Goal: Complete application form: Complete application form

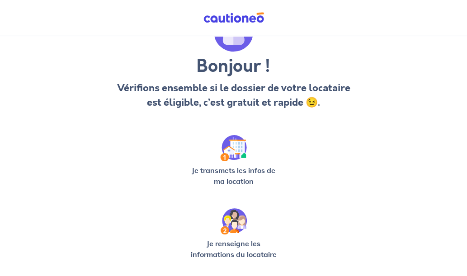
scroll to position [90, 0]
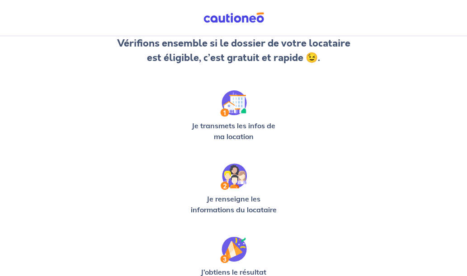
click at [240, 112] on img at bounding box center [233, 103] width 27 height 26
click at [232, 110] on img at bounding box center [233, 103] width 27 height 26
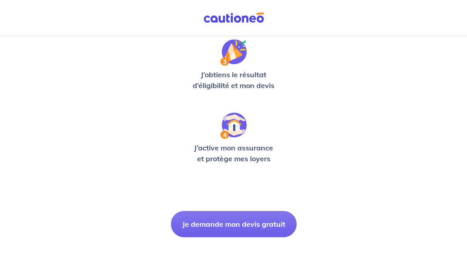
scroll to position [288, 0]
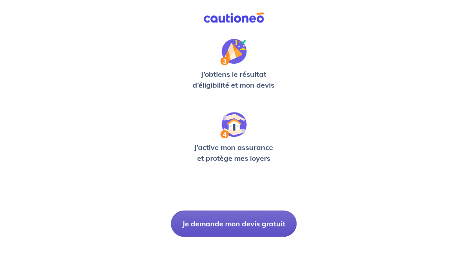
click at [225, 224] on button "Je demande mon devis gratuit" at bounding box center [234, 224] width 126 height 26
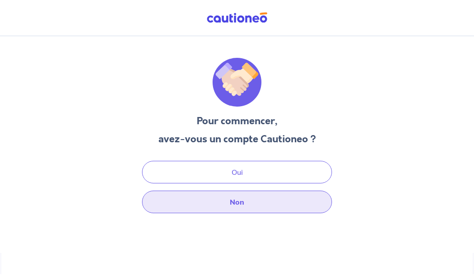
click at [234, 199] on button "Non" at bounding box center [237, 202] width 190 height 23
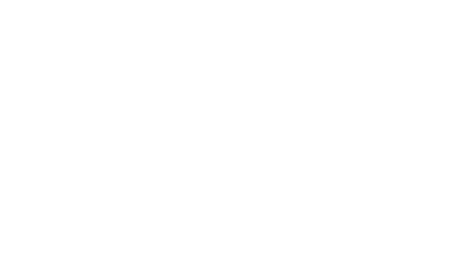
select select "FR"
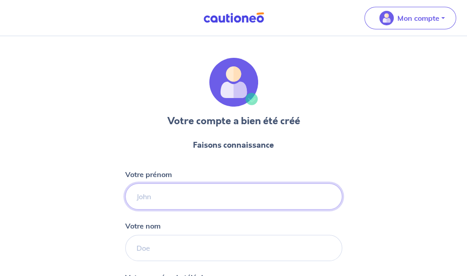
click at [207, 192] on input "Votre prénom" at bounding box center [233, 197] width 217 height 26
type input "[PERSON_NAME]"
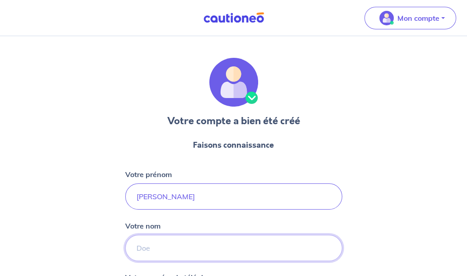
click at [184, 235] on input "Votre nom" at bounding box center [233, 248] width 217 height 26
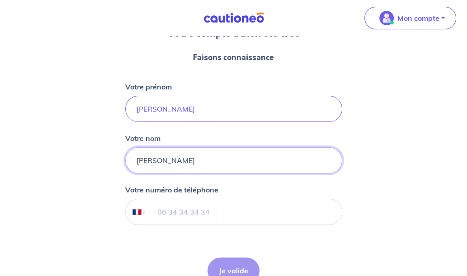
scroll to position [90, 0]
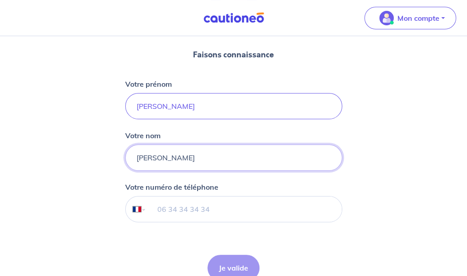
type input "[PERSON_NAME]"
click at [189, 213] on input "tel" at bounding box center [243, 209] width 195 height 25
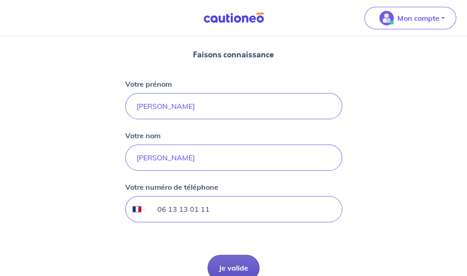
type input "06 13 13 01 11"
click at [233, 274] on button "Je valide" at bounding box center [234, 268] width 52 height 26
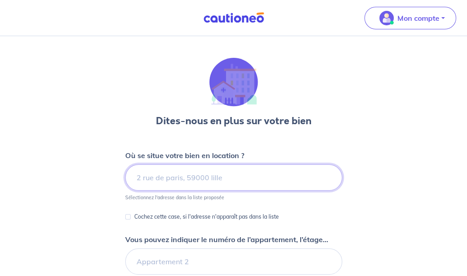
click at [203, 177] on input at bounding box center [233, 178] width 217 height 26
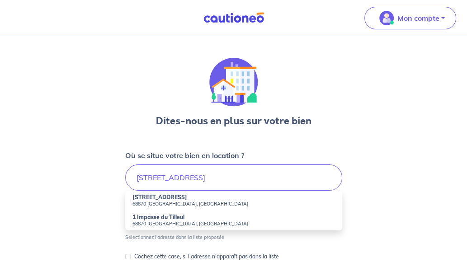
click at [164, 198] on strong "[STREET_ADDRESS]" at bounding box center [159, 197] width 55 height 7
type input "[STREET_ADDRESS]"
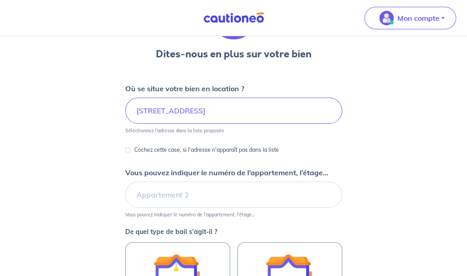
scroll to position [90, 0]
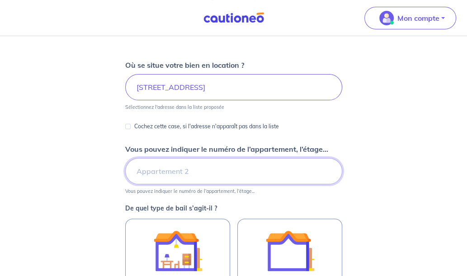
click at [212, 177] on input "Vous pouvez indiquer le numéro de l’appartement, l’étage..." at bounding box center [233, 171] width 217 height 26
type input "2eme"
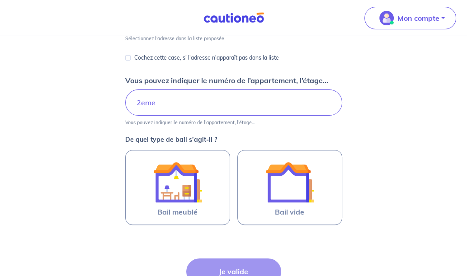
scroll to position [181, 0]
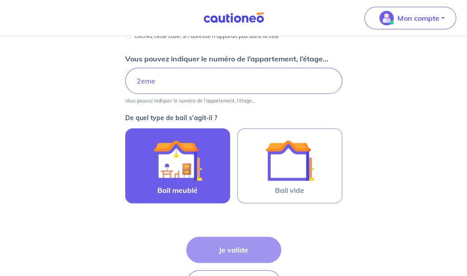
click at [193, 194] on span "Bail meublé" at bounding box center [177, 190] width 40 height 11
click at [0, 0] on input "Bail meublé" at bounding box center [0, 0] width 0 height 0
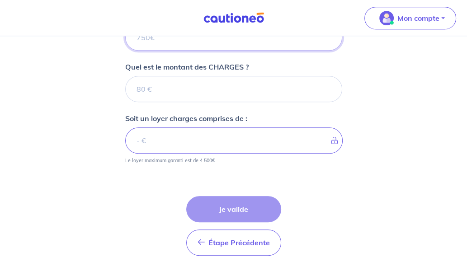
scroll to position [410, 0]
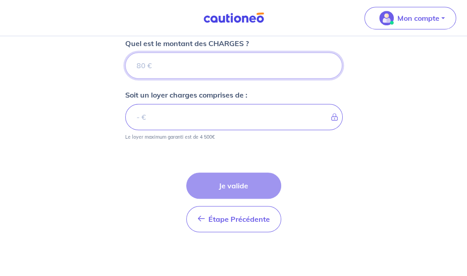
click at [192, 59] on input "Quel est le montant des CHARGES ?" at bounding box center [233, 65] width 217 height 26
type input "25"
type input "250"
click at [192, 67] on input "250" at bounding box center [233, 65] width 217 height 26
type input "249.99"
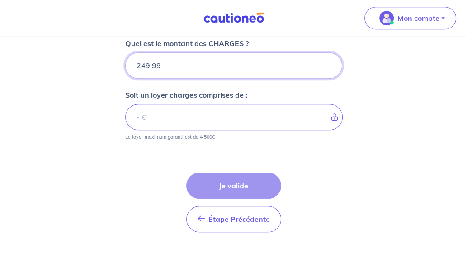
click at [329, 68] on input "249.99" at bounding box center [233, 65] width 217 height 26
click at [248, 72] on input "249.99" at bounding box center [233, 65] width 217 height 26
type input "250"
click at [329, 61] on input "250" at bounding box center [233, 65] width 217 height 26
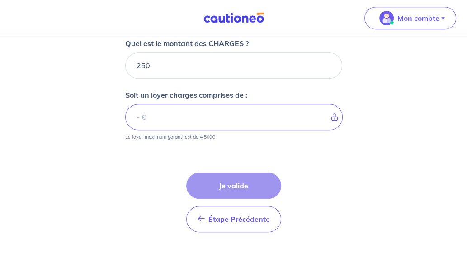
click at [257, 180] on div "Étape Précédente Précédent Je valide Je valide" at bounding box center [233, 203] width 95 height 60
click at [246, 186] on div "Étape Précédente Précédent Je valide Je valide" at bounding box center [233, 203] width 95 height 60
click at [208, 134] on p "Le loyer maximum garanti est de 4 500€" at bounding box center [170, 137] width 90 height 6
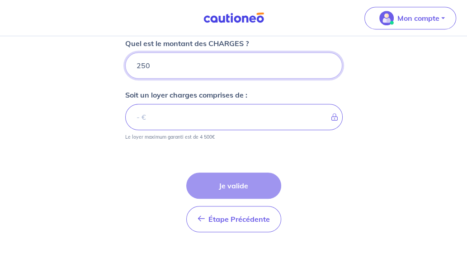
click at [155, 65] on input "250" at bounding box center [233, 65] width 217 height 26
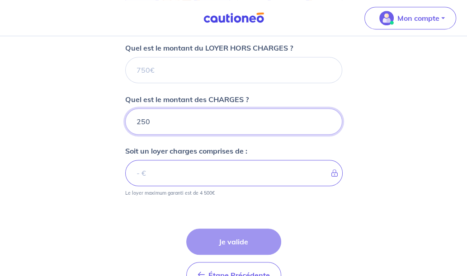
scroll to position [320, 0]
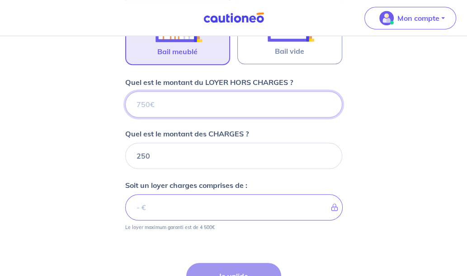
click at [156, 103] on input "Quel est le montant du LOYER HORS CHARGES ?" at bounding box center [233, 104] width 217 height 26
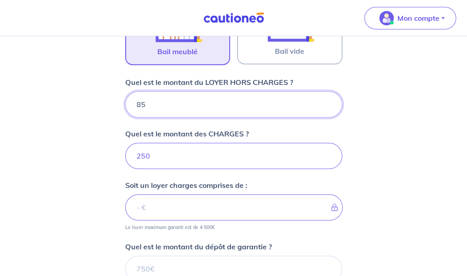
type input "850"
type input "1100"
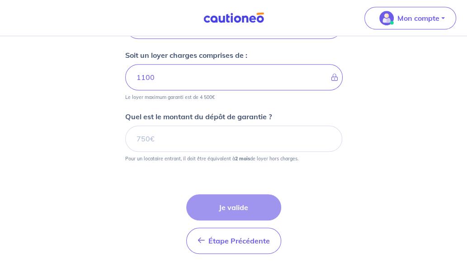
scroll to position [456, 0]
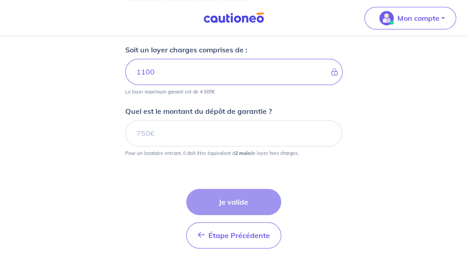
type input "850"
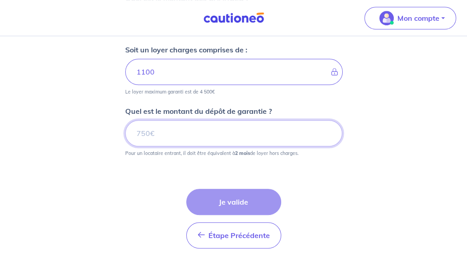
click at [206, 137] on input "Quel est le montant du dépôt de garantie ?" at bounding box center [233, 133] width 217 height 26
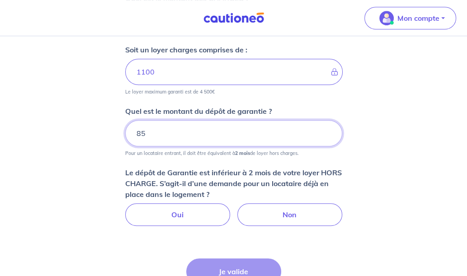
type input "8"
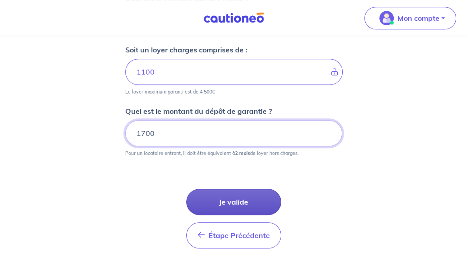
type input "1700"
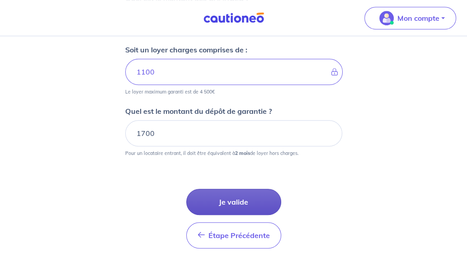
click at [246, 200] on button "Je valide" at bounding box center [233, 202] width 95 height 26
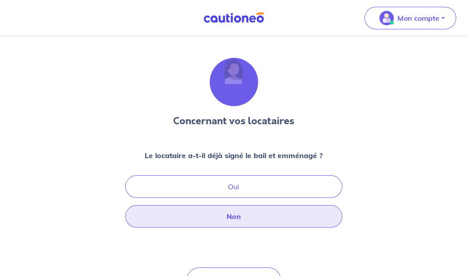
click at [252, 214] on button "Non" at bounding box center [233, 216] width 217 height 23
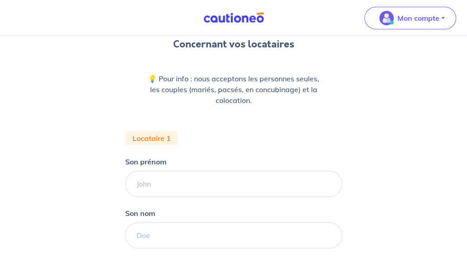
scroll to position [136, 0]
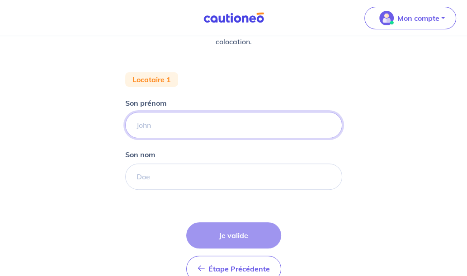
click at [210, 132] on input "Son prénom" at bounding box center [233, 125] width 217 height 26
type input "[PERSON_NAME]"
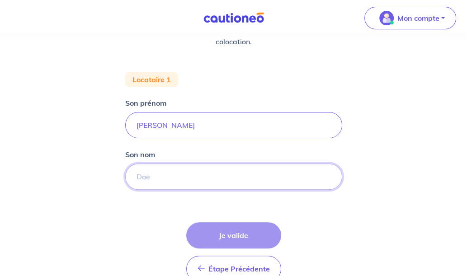
click at [163, 180] on input "Son nom" at bounding box center [233, 177] width 217 height 26
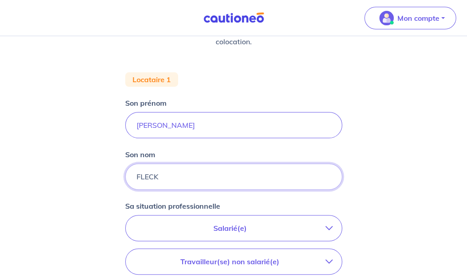
type input "[PERSON_NAME]"
click at [181, 228] on p "Salarié(e)" at bounding box center [230, 228] width 191 height 11
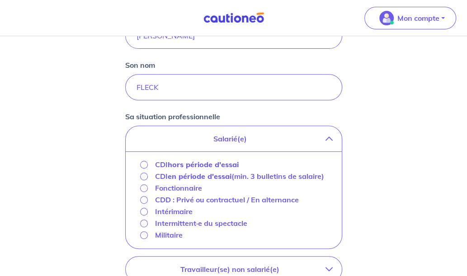
scroll to position [226, 0]
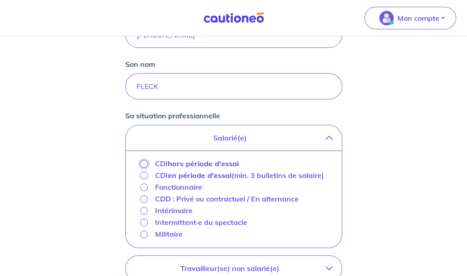
click at [143, 165] on input "CDI hors période d'essai" at bounding box center [144, 164] width 8 height 8
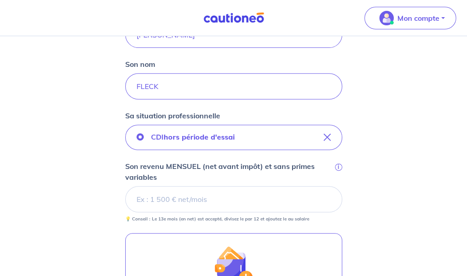
click at [172, 200] on input "Son revenu MENSUEL (net avant impôt) et sans primes variables i" at bounding box center [233, 199] width 217 height 26
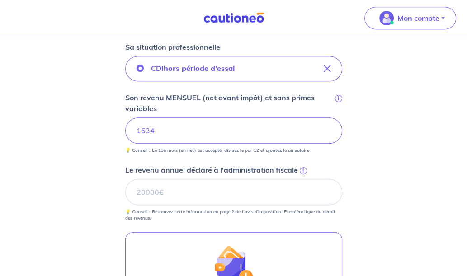
scroll to position [316, 0]
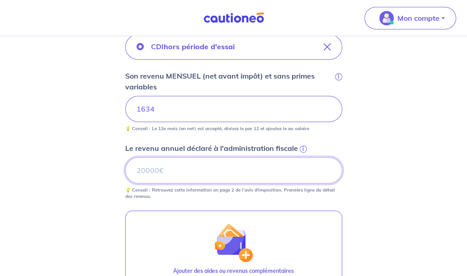
click at [179, 177] on input "Le revenu annuel déclaré à l'administration fiscale i" at bounding box center [233, 170] width 217 height 26
type input "15198"
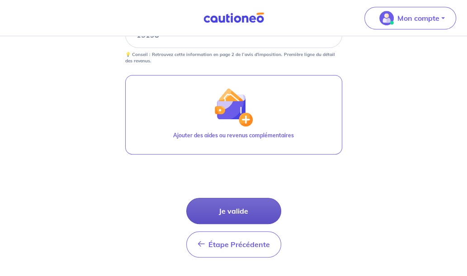
scroll to position [479, 0]
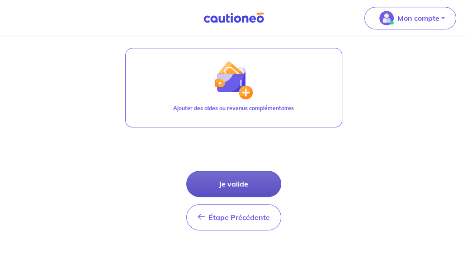
click at [252, 183] on button "Je valide" at bounding box center [233, 184] width 95 height 26
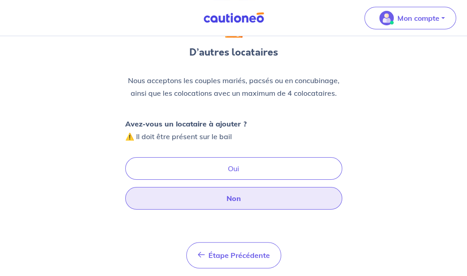
scroll to position [90, 0]
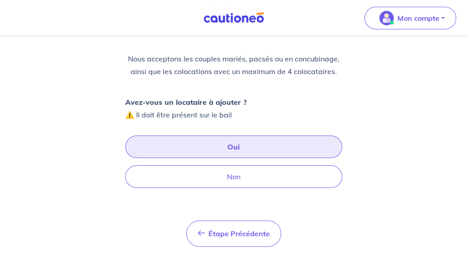
click at [246, 151] on button "Oui" at bounding box center [233, 147] width 217 height 23
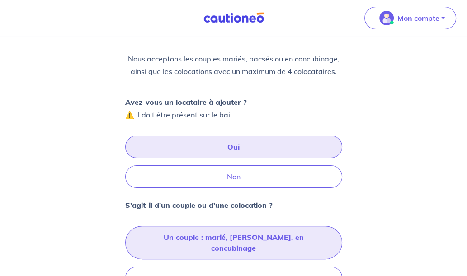
scroll to position [181, 0]
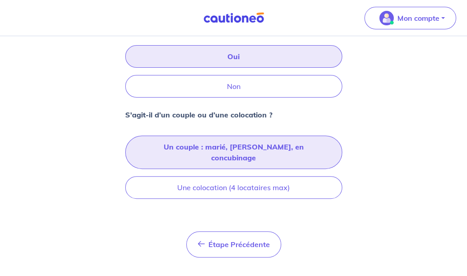
click at [228, 146] on button "Un couple : [PERSON_NAME], [PERSON_NAME], en concubinage" at bounding box center [233, 152] width 217 height 33
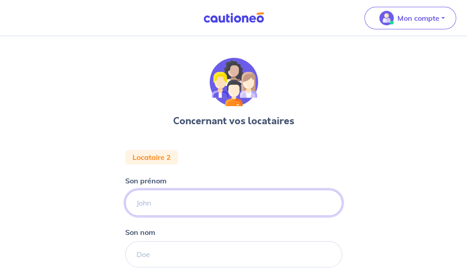
click at [203, 203] on input "Son prénom" at bounding box center [233, 203] width 217 height 26
type input "LOIC"
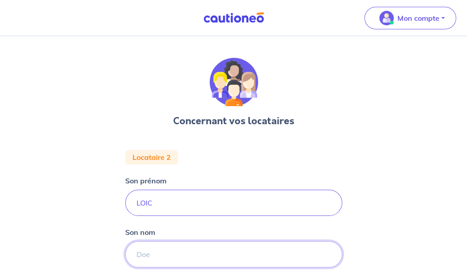
click at [225, 252] on input "Son nom" at bounding box center [233, 254] width 217 height 26
type input "BOURASSIER"
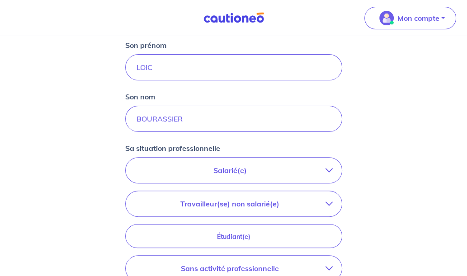
scroll to position [181, 0]
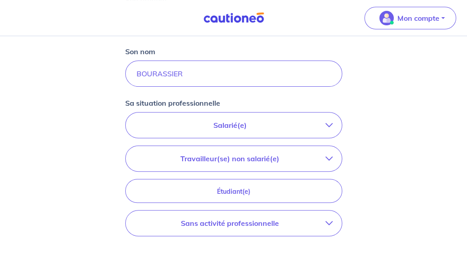
click at [218, 154] on p "Travailleur(se) non salarié(e)" at bounding box center [230, 158] width 191 height 11
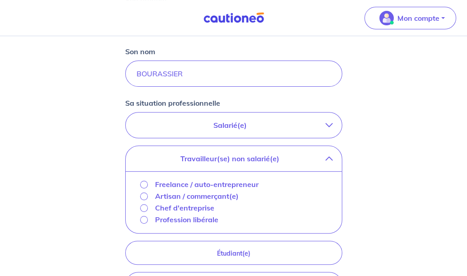
click at [200, 208] on p "Chef d'entreprise" at bounding box center [184, 208] width 59 height 11
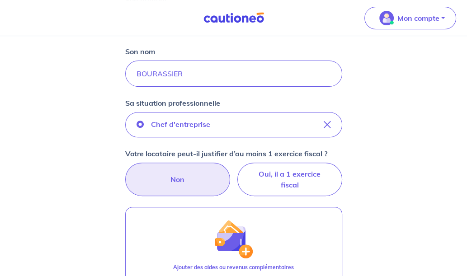
click at [212, 181] on label "Non" at bounding box center [177, 179] width 105 height 33
click at [231, 169] on input "Non" at bounding box center [234, 166] width 6 height 6
radio input "true"
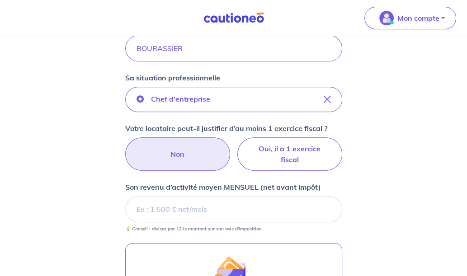
scroll to position [226, 0]
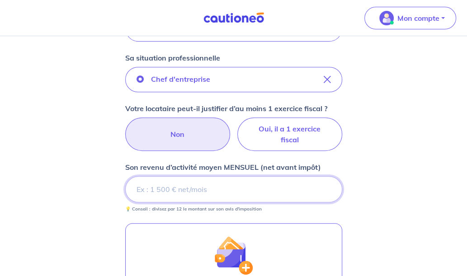
click at [208, 191] on input "Son revenu d’activité moyen MENSUEL (net avant impôt)" at bounding box center [233, 189] width 217 height 26
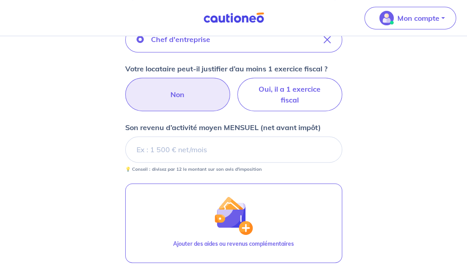
scroll to position [271, 0]
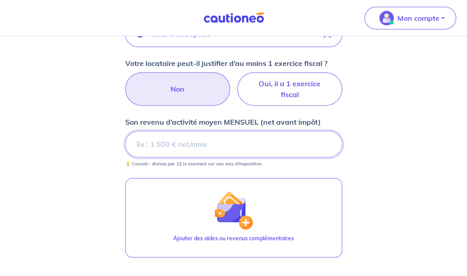
click at [219, 150] on input "Son revenu d’activité moyen MENSUEL (net avant impôt)" at bounding box center [233, 144] width 217 height 26
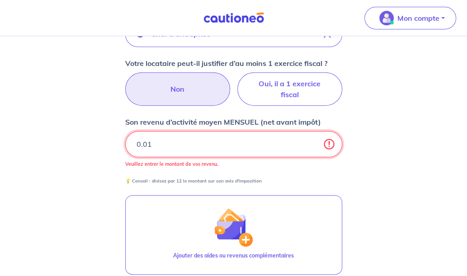
click at [327, 142] on input "0.01" at bounding box center [233, 144] width 217 height 26
type input "0"
click at [310, 146] on input "0" at bounding box center [233, 144] width 217 height 26
click at [333, 147] on input "0" at bounding box center [233, 144] width 217 height 26
click at [331, 142] on input "0" at bounding box center [233, 144] width 217 height 26
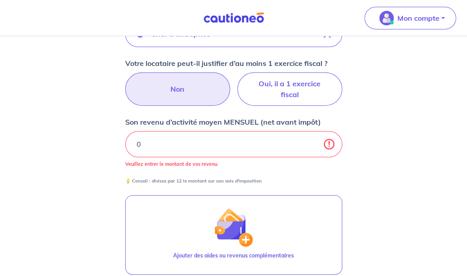
click at [269, 165] on p "Veuillez entrer le montant de vos revenu." at bounding box center [233, 164] width 217 height 6
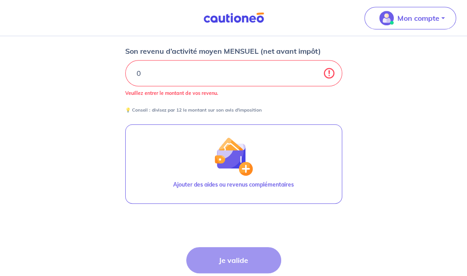
scroll to position [362, 0]
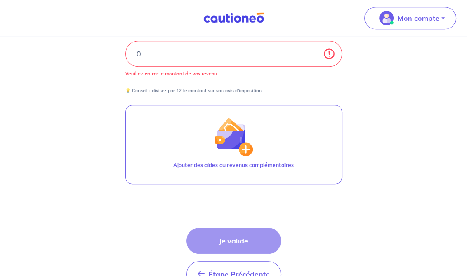
click at [266, 242] on div "Étape Précédente Précédent Je valide Je valide" at bounding box center [233, 258] width 95 height 60
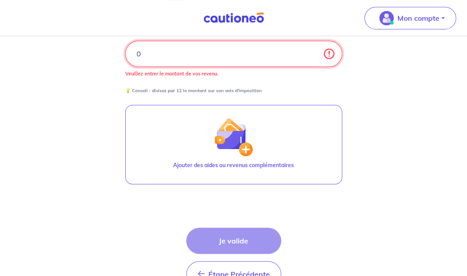
click at [185, 61] on input "0" at bounding box center [233, 54] width 217 height 26
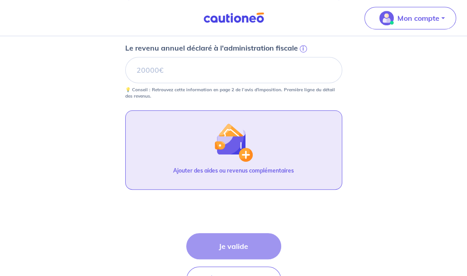
scroll to position [452, 0]
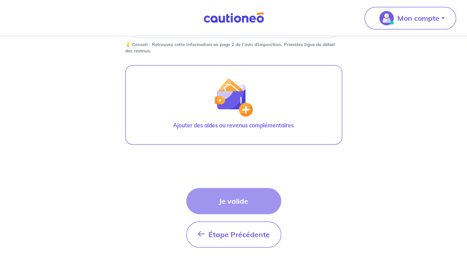
click at [231, 204] on div "Étape Précédente Précédent Je valide Je valide" at bounding box center [233, 218] width 95 height 60
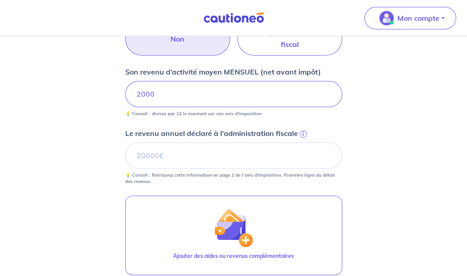
scroll to position [271, 0]
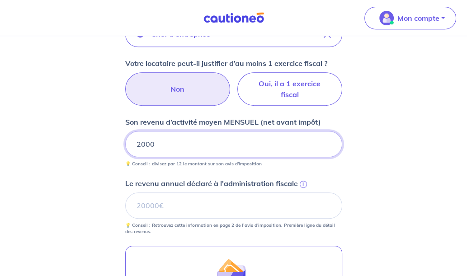
drag, startPoint x: 165, startPoint y: 139, endPoint x: 126, endPoint y: 141, distance: 39.4
click at [126, 141] on input "2000" at bounding box center [233, 144] width 217 height 26
click at [298, 122] on p "Son revenu d’activité moyen MENSUEL (net avant impôt)" at bounding box center [223, 122] width 196 height 11
click at [298, 131] on input "Son revenu d’activité moyen MENSUEL (net avant impôt)" at bounding box center [233, 144] width 217 height 26
click at [186, 97] on label "Non" at bounding box center [177, 88] width 105 height 33
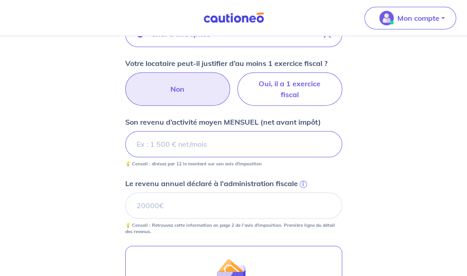
click at [231, 78] on input "Non" at bounding box center [234, 75] width 6 height 6
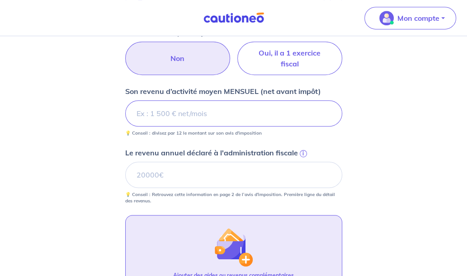
scroll to position [288, 0]
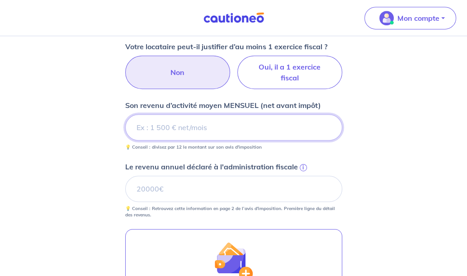
click at [199, 126] on input "Son revenu d’activité moyen MENSUEL (net avant impôt)" at bounding box center [233, 127] width 217 height 26
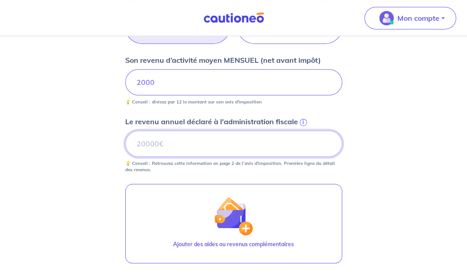
click at [286, 147] on input "Le revenu annuel déclaré à l'administration fiscale i" at bounding box center [233, 144] width 217 height 26
click at [143, 140] on input "20000" at bounding box center [233, 144] width 217 height 26
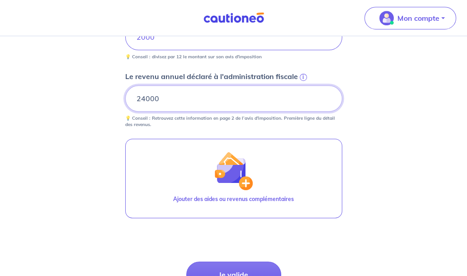
scroll to position [469, 0]
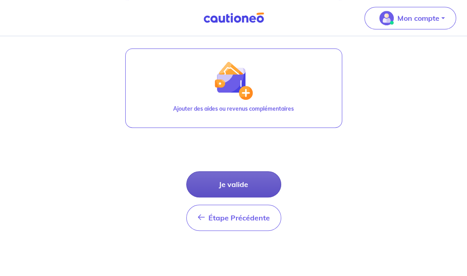
type input "24000"
click at [244, 183] on button "Je valide" at bounding box center [233, 184] width 95 height 26
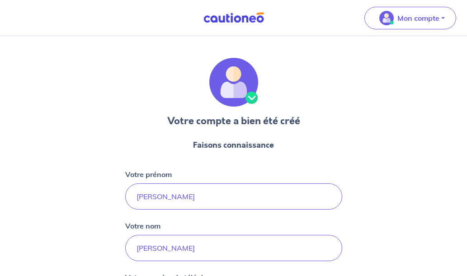
select select "FR"
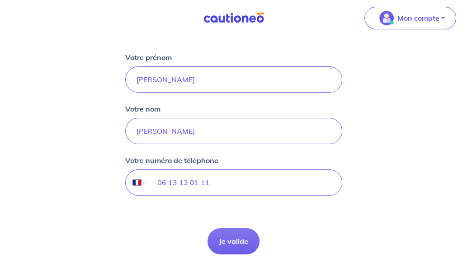
scroll to position [136, 0]
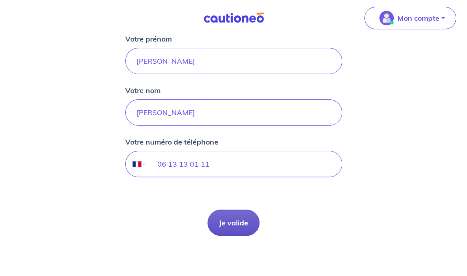
click at [225, 217] on button "Je valide" at bounding box center [234, 223] width 52 height 26
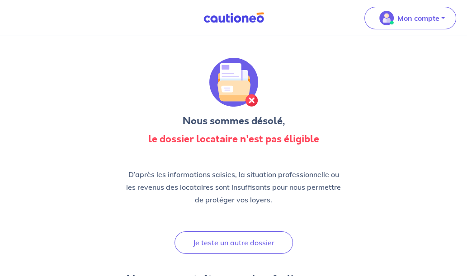
scroll to position [90, 0]
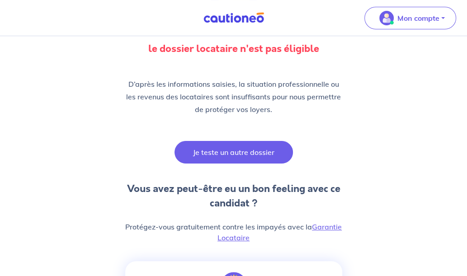
click at [230, 154] on button "Je teste un autre dossier" at bounding box center [234, 152] width 118 height 23
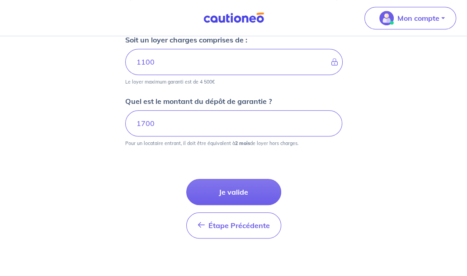
scroll to position [466, 0]
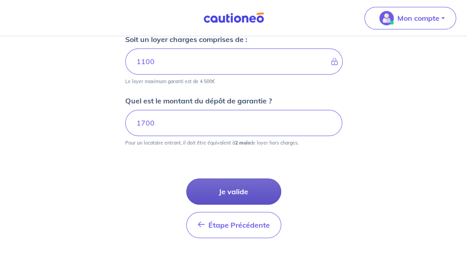
click at [235, 186] on button "Je valide" at bounding box center [233, 192] width 95 height 26
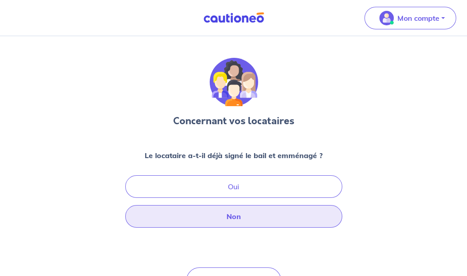
click at [240, 217] on button "Non" at bounding box center [233, 216] width 217 height 23
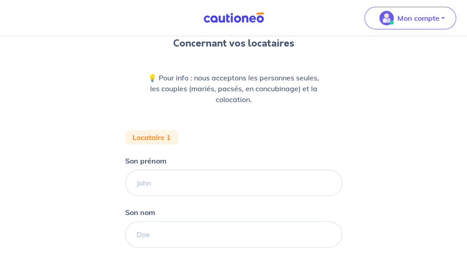
scroll to position [136, 0]
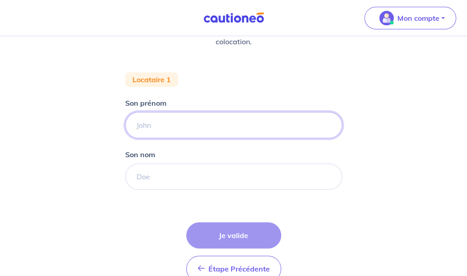
click at [216, 132] on input "Son prénom" at bounding box center [233, 125] width 217 height 26
type input "[PERSON_NAME]"
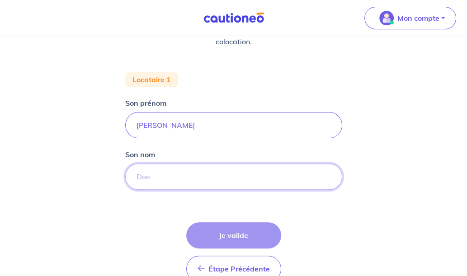
click at [212, 173] on input "Son nom" at bounding box center [233, 177] width 217 height 26
type input "[PERSON_NAME]"
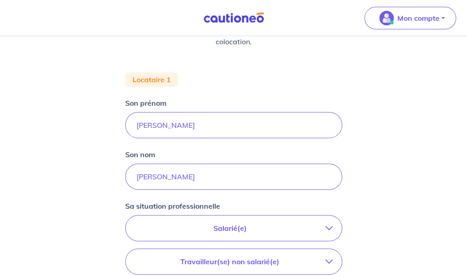
click at [225, 230] on p "Salarié(e)" at bounding box center [230, 228] width 191 height 11
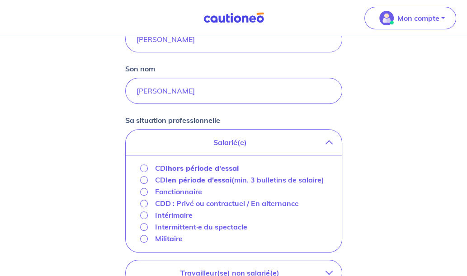
scroll to position [226, 0]
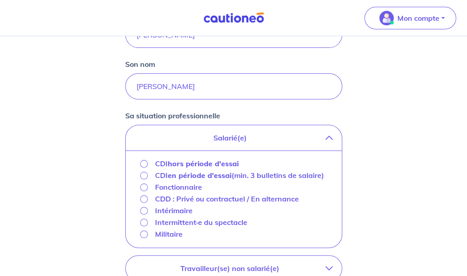
click at [197, 163] on strong "hors période d'essai" at bounding box center [203, 163] width 71 height 9
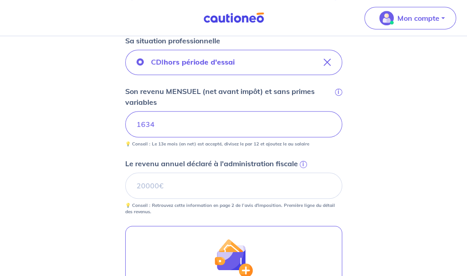
scroll to position [316, 0]
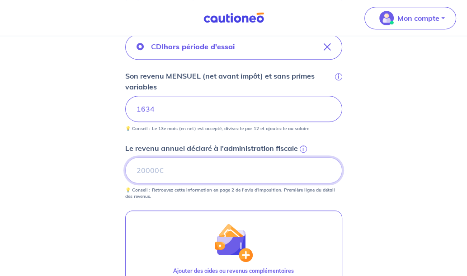
click at [194, 164] on input "Le revenu annuel déclaré à l'administration fiscale i" at bounding box center [233, 170] width 217 height 26
type input "15900"
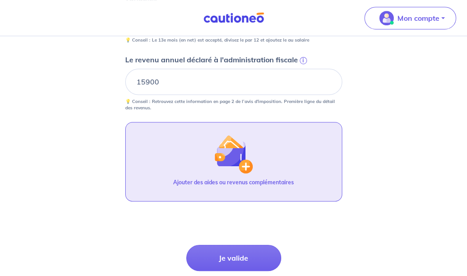
scroll to position [407, 0]
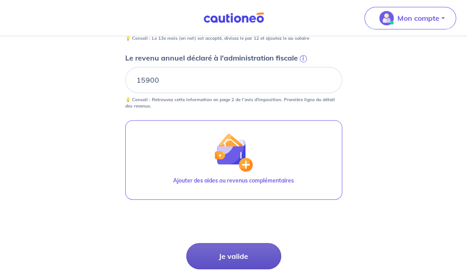
click at [242, 259] on button "Je valide" at bounding box center [233, 256] width 95 height 26
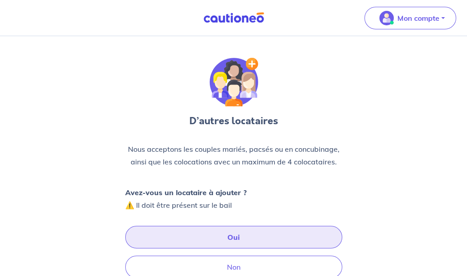
click at [212, 234] on button "Oui" at bounding box center [233, 237] width 217 height 23
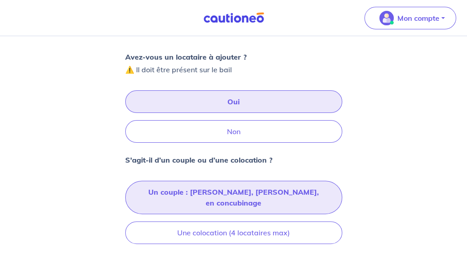
click at [224, 193] on button "Un couple : [PERSON_NAME], [PERSON_NAME], en concubinage" at bounding box center [233, 197] width 217 height 33
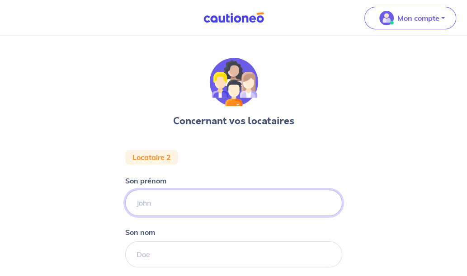
click at [224, 199] on input "Son prénom" at bounding box center [233, 203] width 217 height 26
type input "LOIC"
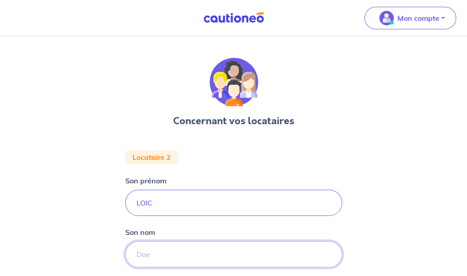
click at [199, 255] on input "Son nom" at bounding box center [233, 254] width 217 height 26
type input "BOURASSIER"
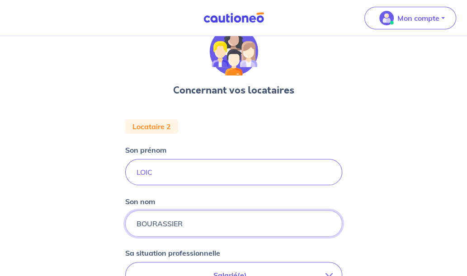
scroll to position [136, 0]
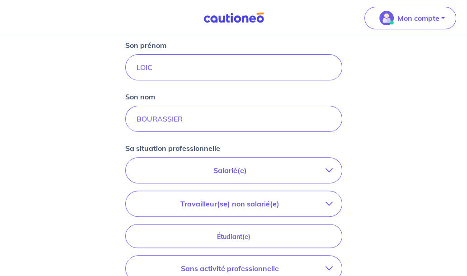
click at [197, 206] on p "Travailleur(se) non salarié(e)" at bounding box center [230, 203] width 191 height 11
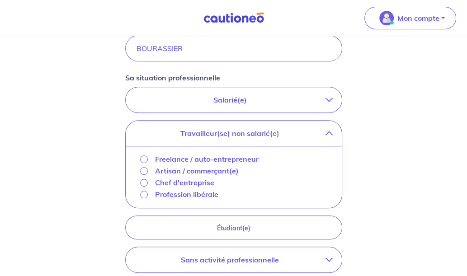
scroll to position [226, 0]
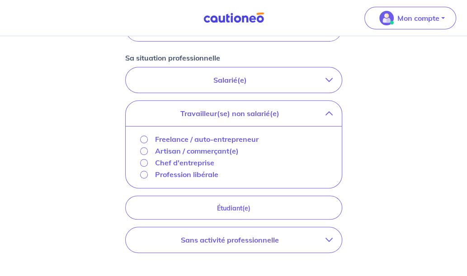
click at [177, 163] on p "Chef d'entreprise" at bounding box center [184, 162] width 59 height 11
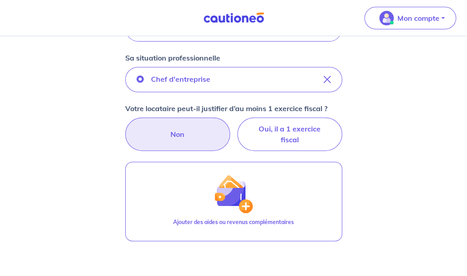
click at [182, 144] on label "Non" at bounding box center [177, 134] width 105 height 33
click at [231, 123] on input "Non" at bounding box center [234, 121] width 6 height 6
radio input "true"
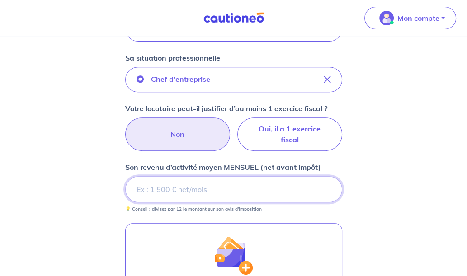
click at [189, 186] on input "Son revenu d’activité moyen MENSUEL (net avant impôt)" at bounding box center [233, 189] width 217 height 26
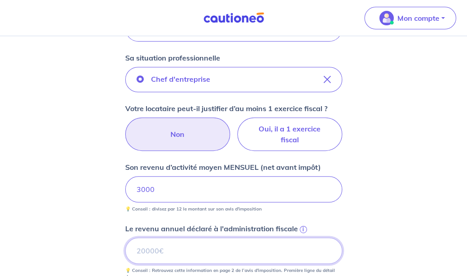
click at [219, 248] on input "Le revenu annuel déclaré à l'administration fiscale i" at bounding box center [233, 251] width 217 height 26
type input "36000"
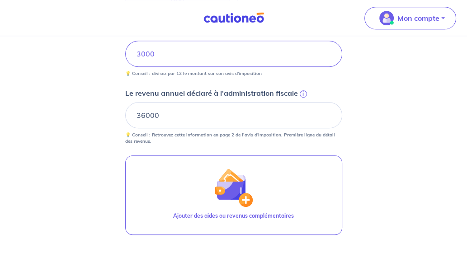
scroll to position [452, 0]
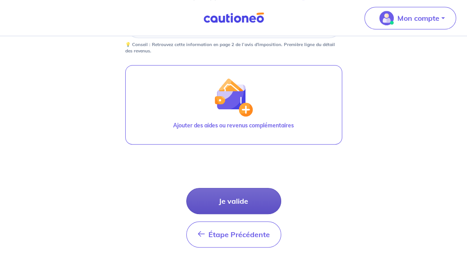
click at [222, 203] on button "Je valide" at bounding box center [233, 201] width 95 height 26
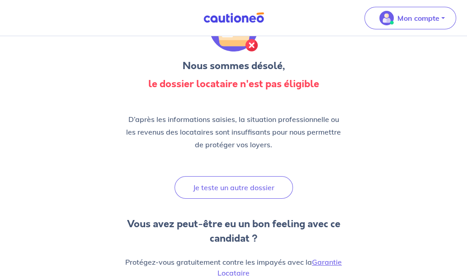
scroll to position [45, 0]
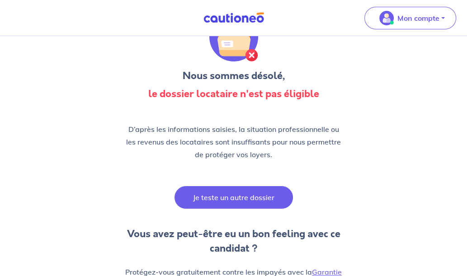
click at [248, 196] on button "Je teste un autre dossier" at bounding box center [234, 197] width 118 height 23
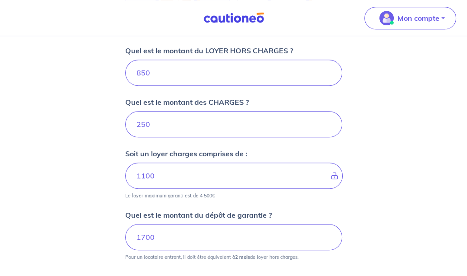
scroll to position [421, 0]
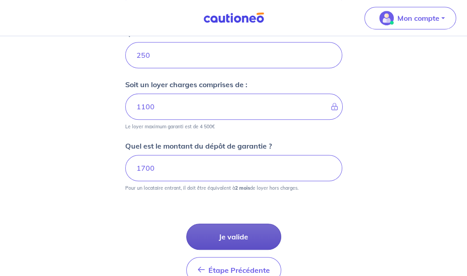
click at [244, 244] on button "Je valide" at bounding box center [233, 237] width 95 height 26
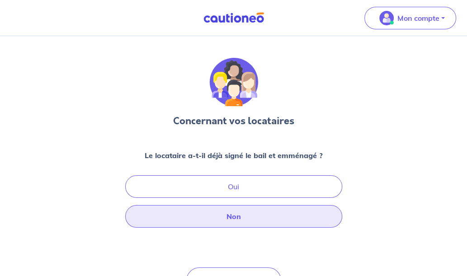
click at [243, 214] on button "Non" at bounding box center [233, 216] width 217 height 23
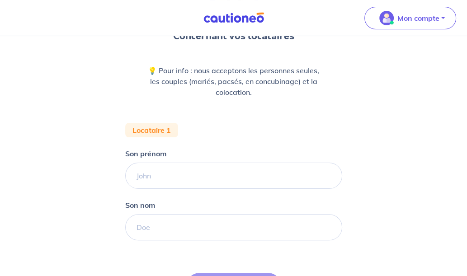
scroll to position [90, 0]
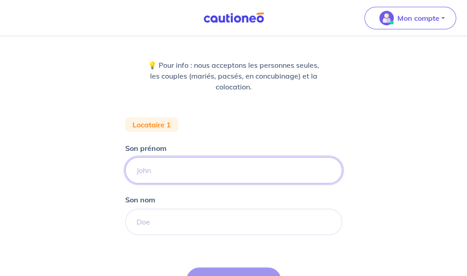
click at [219, 164] on input "Son prénom" at bounding box center [233, 170] width 217 height 26
type input "[PERSON_NAME]"
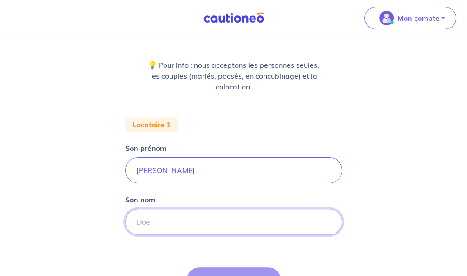
click at [205, 226] on input "Son nom" at bounding box center [233, 222] width 217 height 26
type input "[PERSON_NAME]"
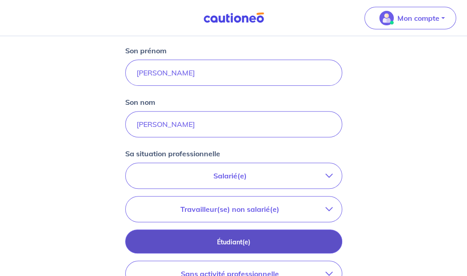
scroll to position [226, 0]
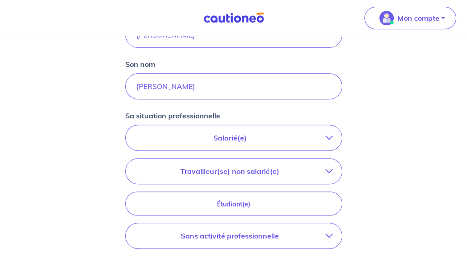
click at [224, 139] on p "Salarié(e)" at bounding box center [230, 137] width 191 height 11
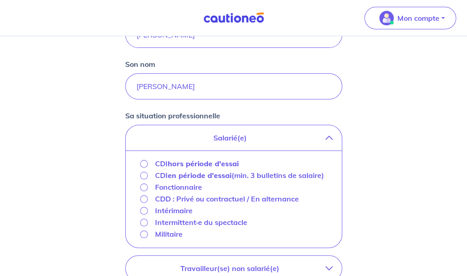
click at [175, 162] on strong "hors période d'essai" at bounding box center [203, 163] width 71 height 9
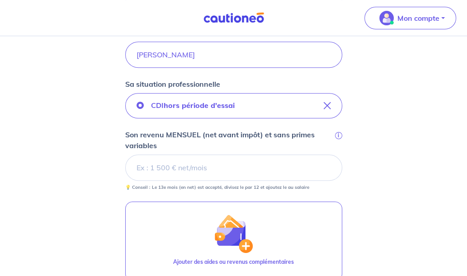
scroll to position [271, 0]
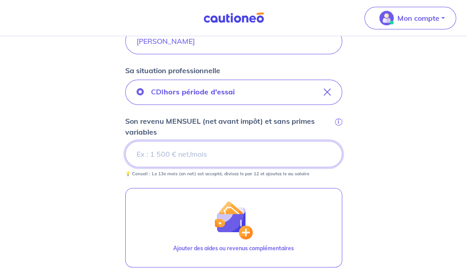
click at [196, 159] on input "Son revenu MENSUEL (net avant impôt) et sans primes variables i" at bounding box center [233, 154] width 217 height 26
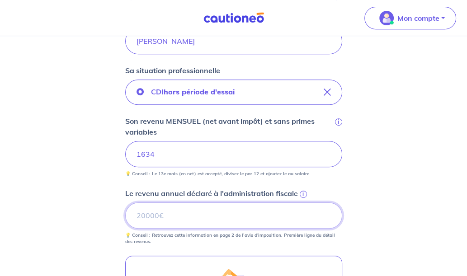
click at [221, 220] on input "Le revenu annuel déclaré à l'administration fiscale i" at bounding box center [233, 216] width 217 height 26
type input "15900"
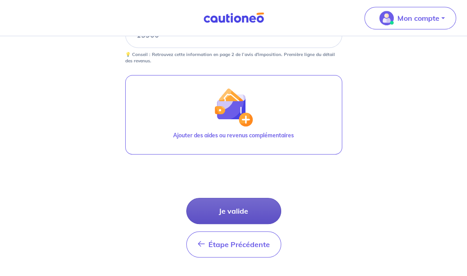
click at [225, 215] on button "Je valide" at bounding box center [233, 211] width 95 height 26
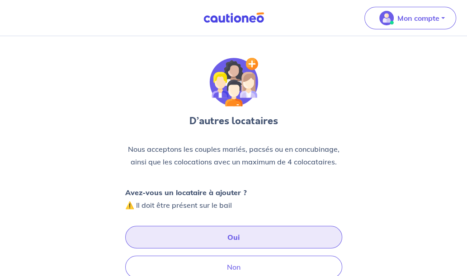
click at [226, 237] on button "Oui" at bounding box center [233, 237] width 217 height 23
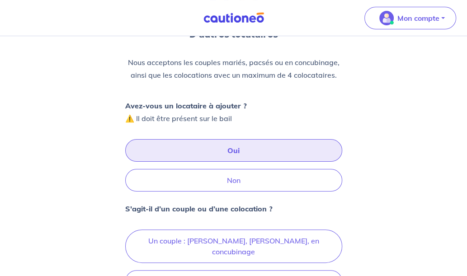
scroll to position [136, 0]
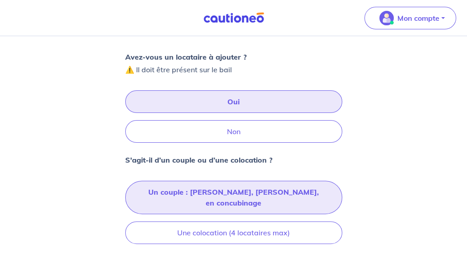
click at [223, 196] on button "Un couple : [PERSON_NAME], [PERSON_NAME], en concubinage" at bounding box center [233, 197] width 217 height 33
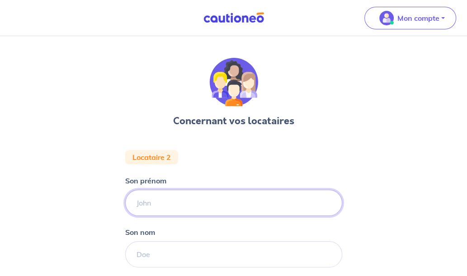
click at [222, 200] on input "Son prénom" at bounding box center [233, 203] width 217 height 26
type input "LOIC"
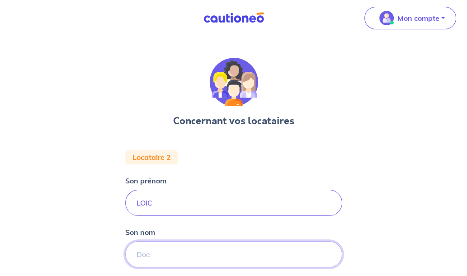
click at [186, 249] on input "Son nom" at bounding box center [233, 254] width 217 height 26
type input "BOURASSIER"
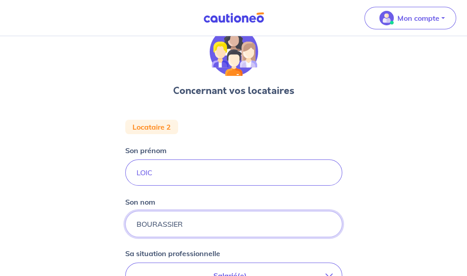
scroll to position [136, 0]
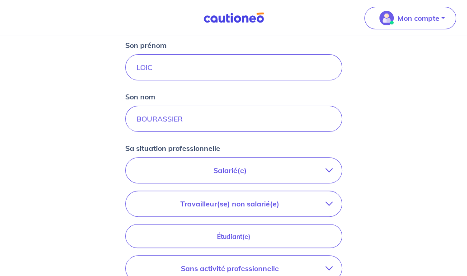
click at [194, 176] on button "Salarié(e)" at bounding box center [234, 170] width 216 height 25
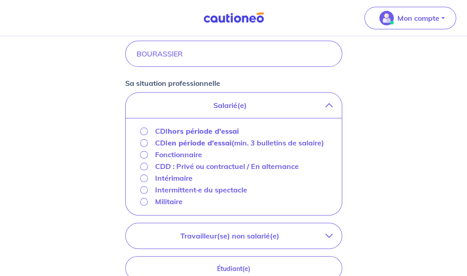
scroll to position [226, 0]
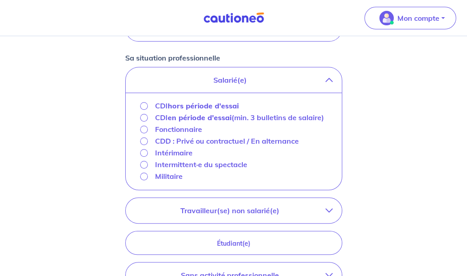
click at [194, 210] on p "Travailleur(se) non salarié(e)" at bounding box center [230, 210] width 191 height 11
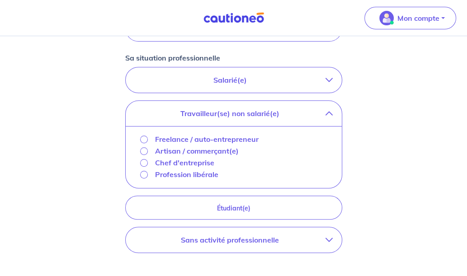
click at [165, 159] on p "Chef d'entreprise" at bounding box center [184, 162] width 59 height 11
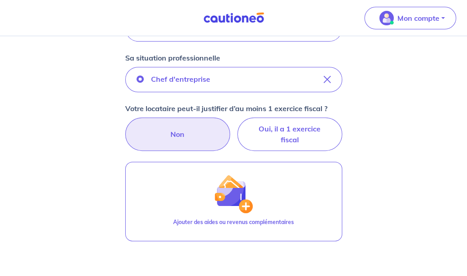
click at [188, 136] on label "Non" at bounding box center [177, 134] width 105 height 33
click at [231, 123] on input "Non" at bounding box center [234, 121] width 6 height 6
radio input "true"
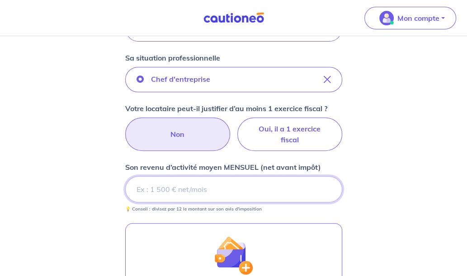
click at [195, 197] on input "Son revenu d’activité moyen MENSUEL (net avant impôt)" at bounding box center [233, 189] width 217 height 26
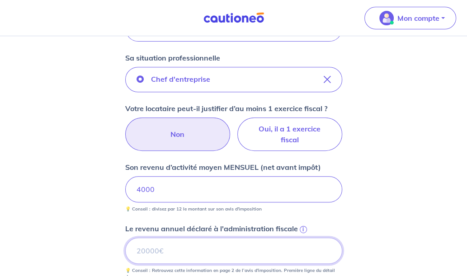
click at [181, 252] on input "Le revenu annuel déclaré à l'administration fiscale i" at bounding box center [233, 251] width 217 height 26
type input "48000"
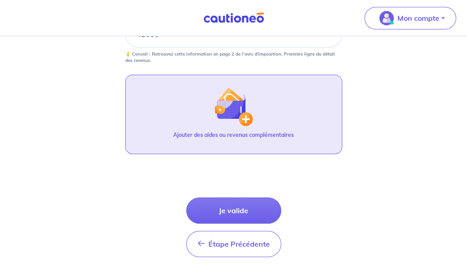
scroll to position [452, 0]
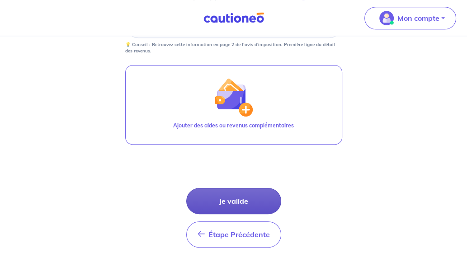
click at [221, 206] on button "Je valide" at bounding box center [233, 201] width 95 height 26
